Goal: Information Seeking & Learning: Learn about a topic

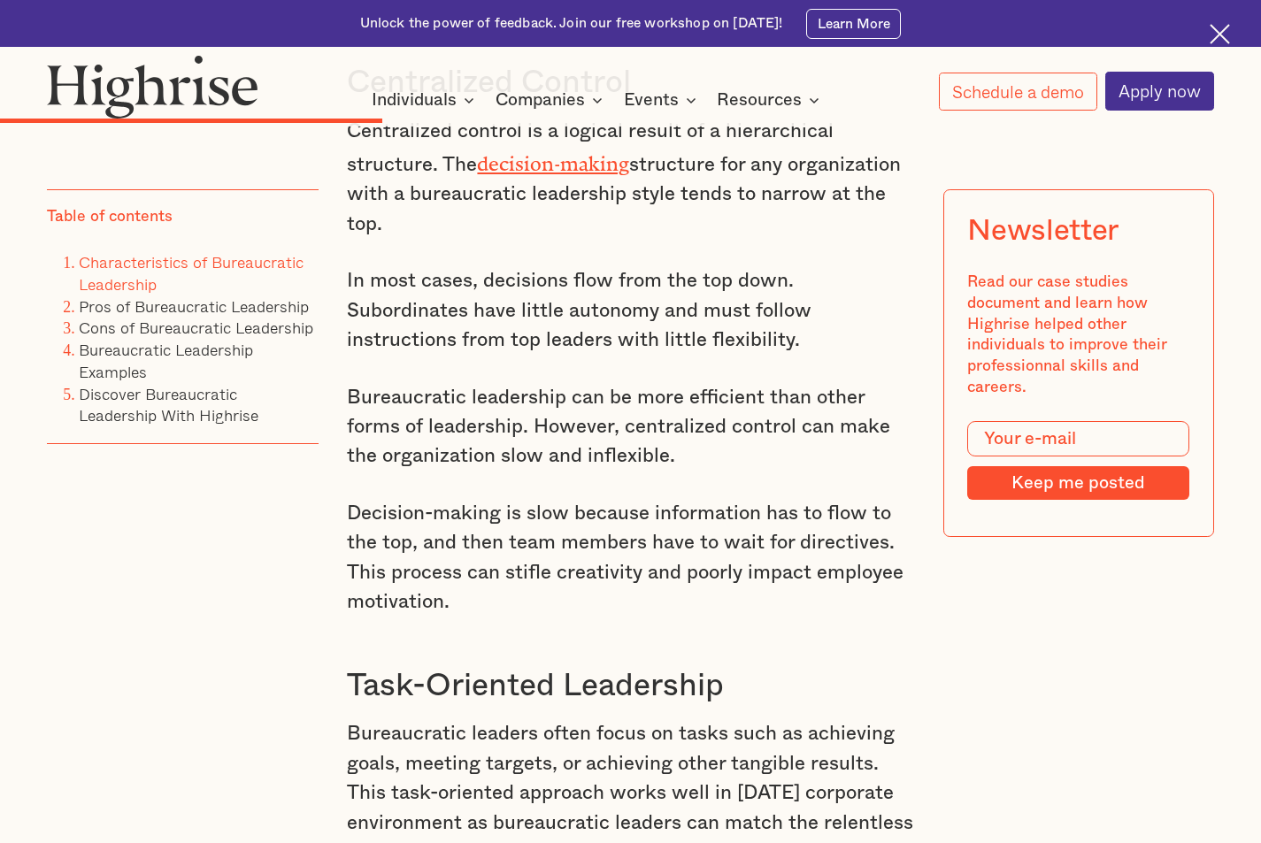
scroll to position [5043, 0]
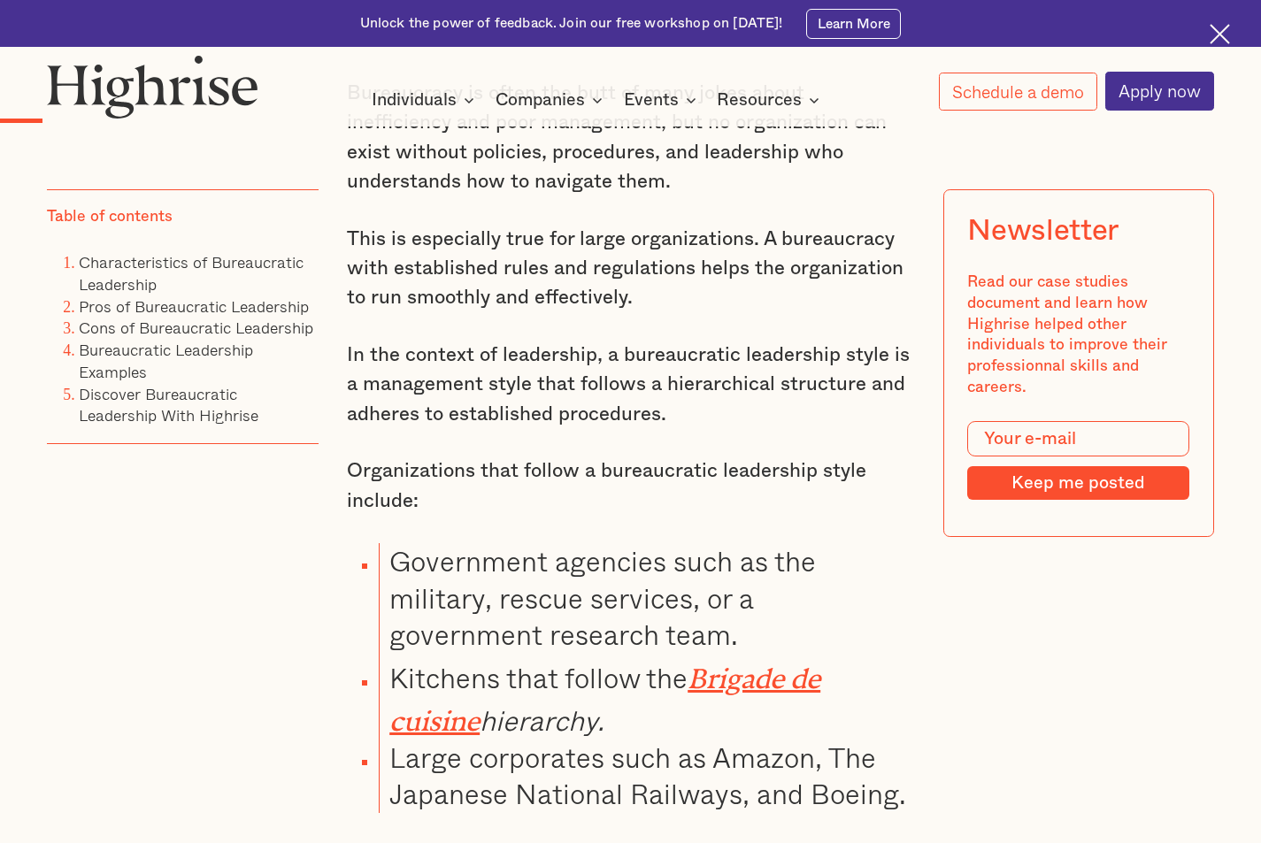
scroll to position [1769, 0]
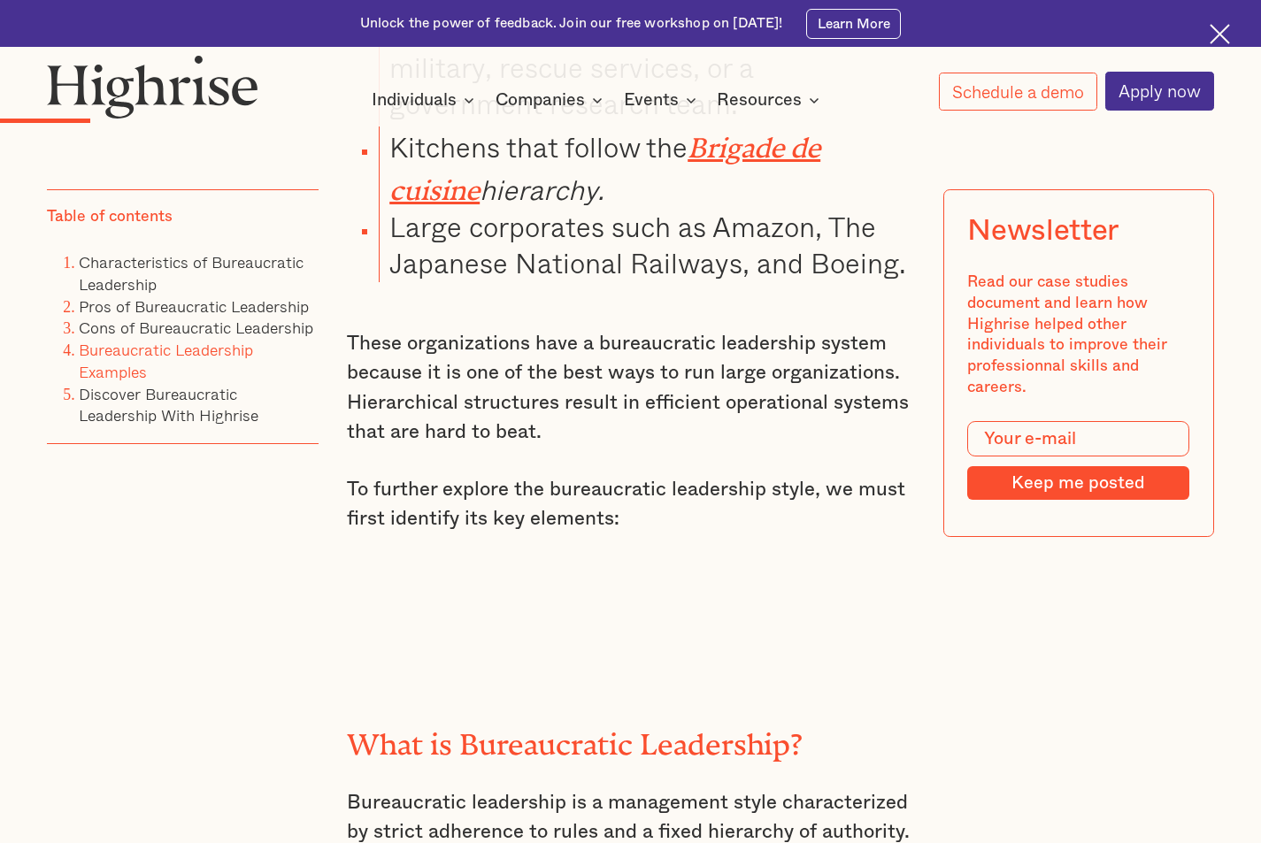
click at [115, 366] on link "Bureaucratic Leadership Examples" at bounding box center [166, 360] width 174 height 47
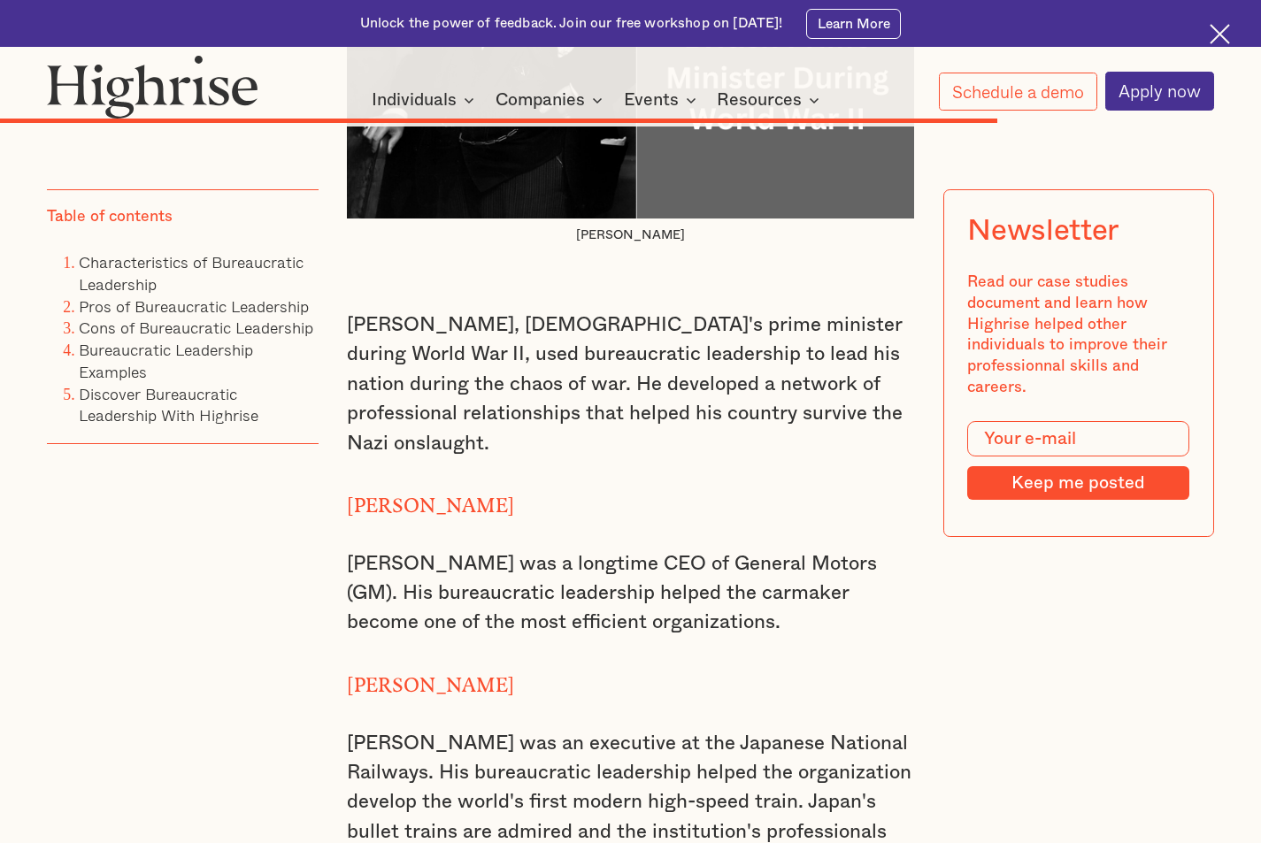
scroll to position [11493, 0]
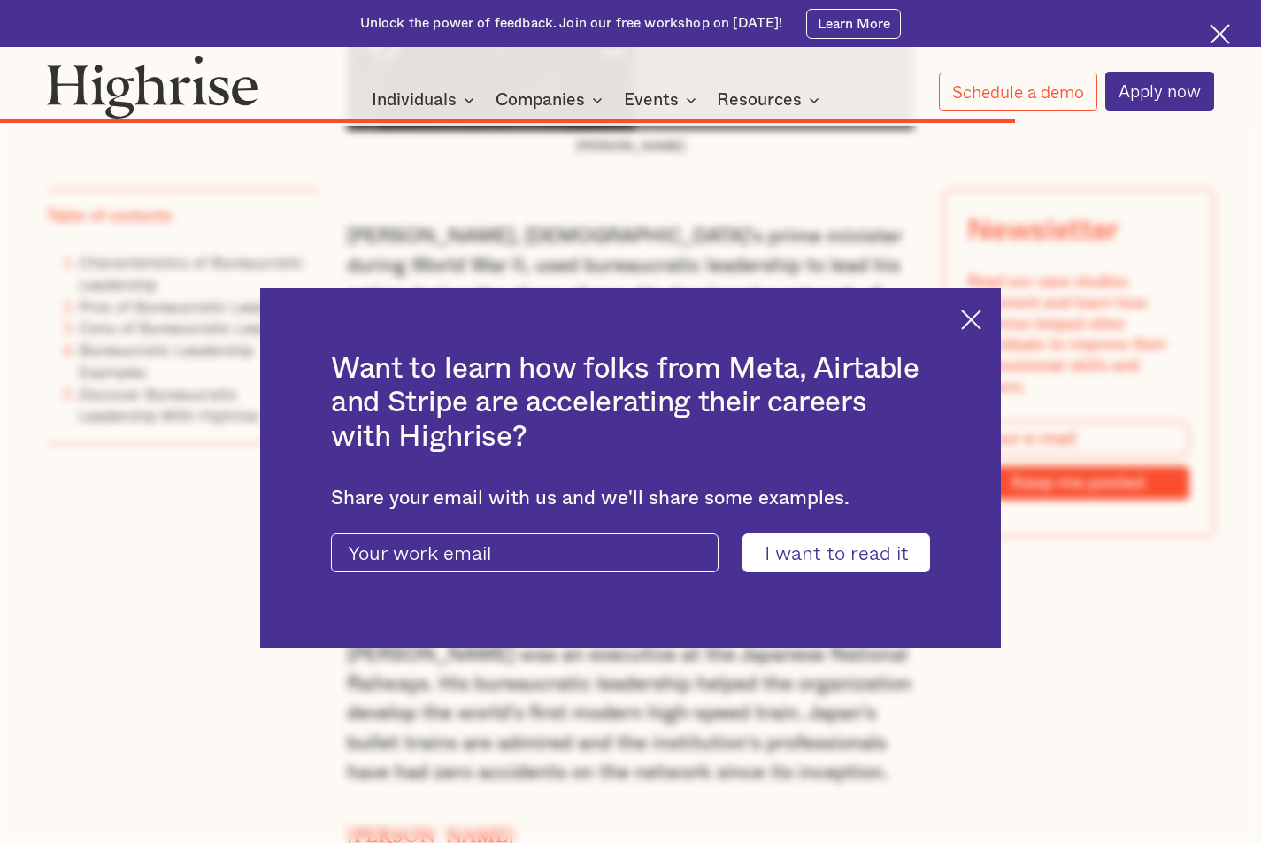
click at [990, 288] on div "Want to learn how folks from Meta, Airtable and Stripe are accelerating their c…" at bounding box center [630, 468] width 740 height 360
click at [987, 297] on div "Want to learn how folks from Meta, Airtable and Stripe are accelerating their c…" at bounding box center [630, 468] width 740 height 360
click at [981, 318] on img at bounding box center [971, 320] width 20 height 20
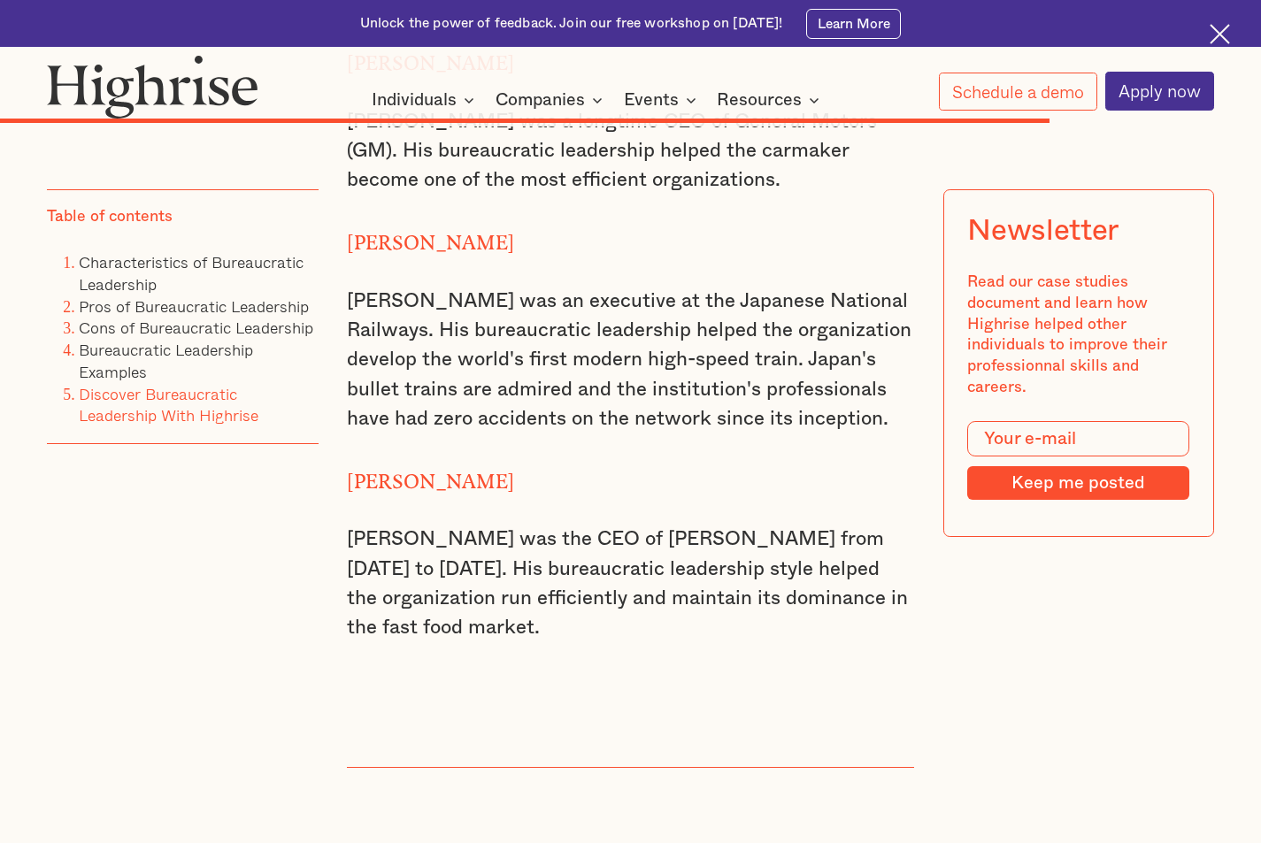
scroll to position [11758, 0]
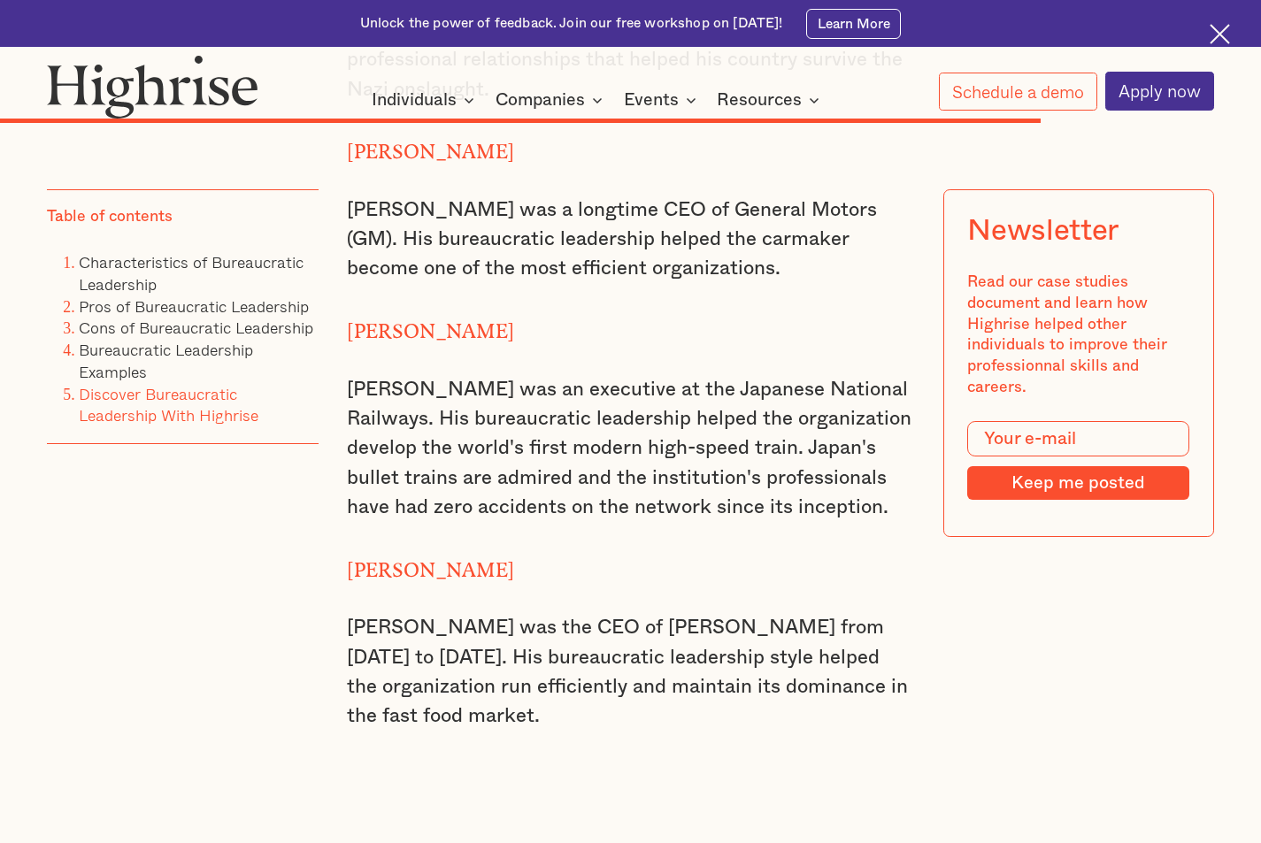
click at [423, 153] on strong "[PERSON_NAME]" at bounding box center [430, 146] width 167 height 13
drag, startPoint x: 341, startPoint y: 274, endPoint x: 480, endPoint y: 268, distance: 139.9
